Goal: Information Seeking & Learning: Learn about a topic

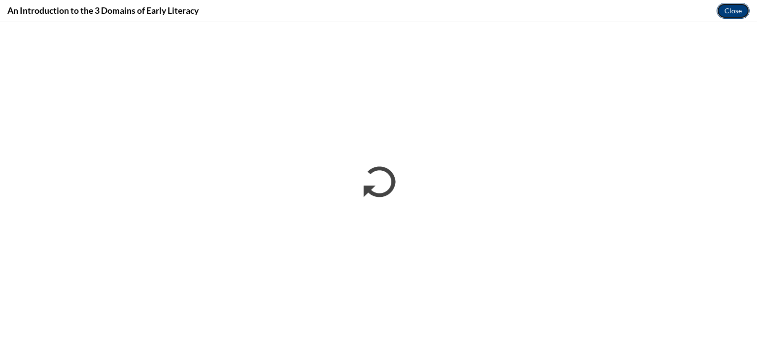
click at [453, 12] on button "Close" at bounding box center [732, 11] width 33 height 16
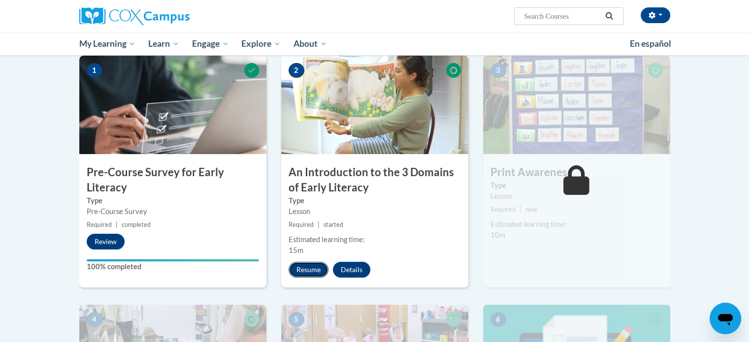
click at [320, 271] on button "Resume" at bounding box center [309, 270] width 40 height 16
click at [453, 157] on body "Argentina Mhimbira ([GEOGRAPHIC_DATA]/[GEOGRAPHIC_DATA] UTC-05:00) My Profile I…" at bounding box center [374, 282] width 749 height 969
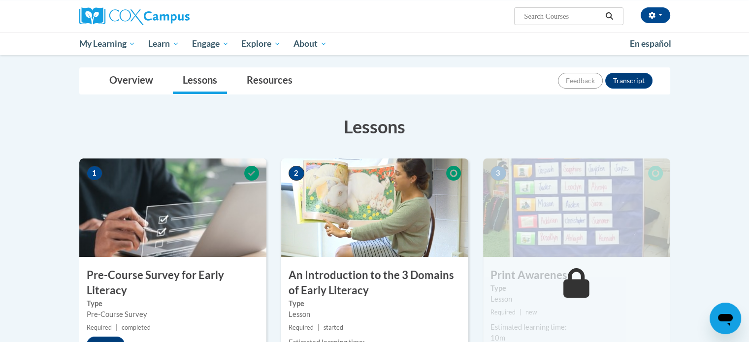
scroll to position [124, 0]
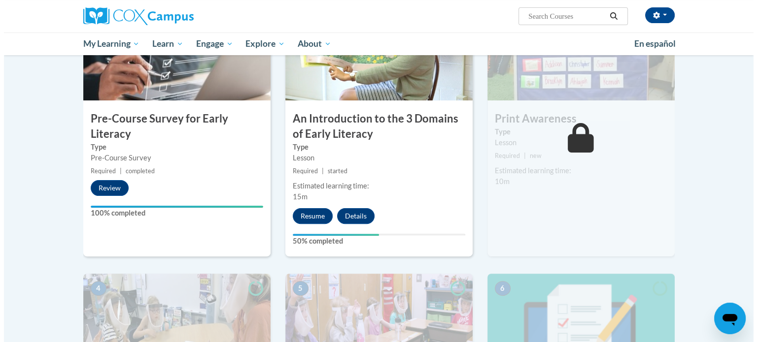
scroll to position [247, 0]
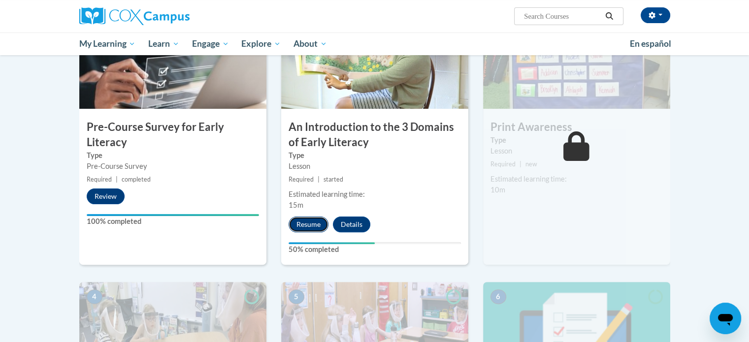
click at [314, 220] on button "Resume" at bounding box center [309, 225] width 40 height 16
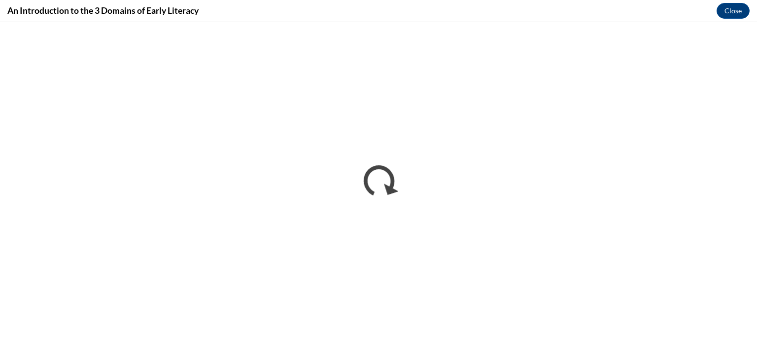
scroll to position [0, 0]
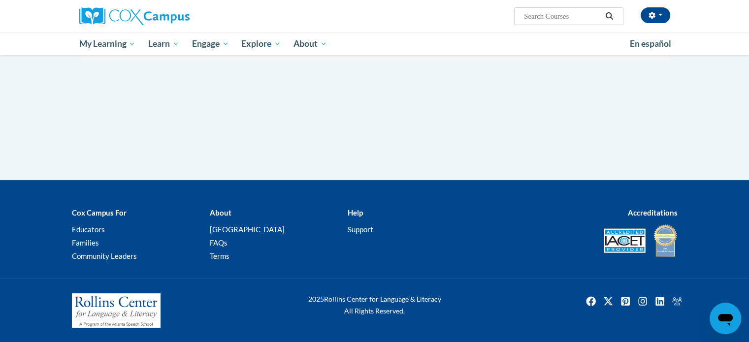
scroll to position [324, 0]
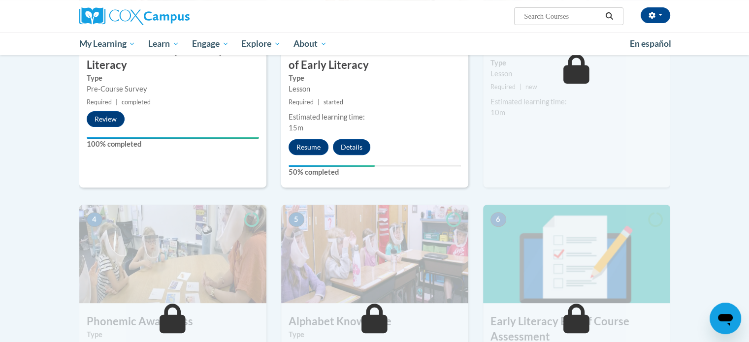
drag, startPoint x: 748, startPoint y: 169, endPoint x: 756, endPoint y: 100, distance: 69.4
